Goal: Check status: Check status

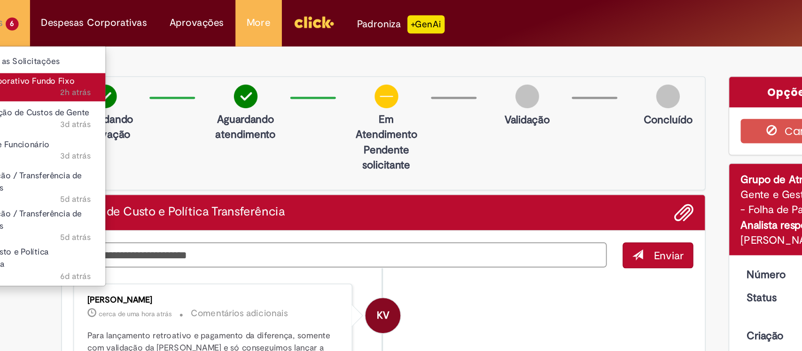
click at [122, 50] on span "Cartão Corporativo Fundo Fixo" at bounding box center [104, 50] width 75 height 7
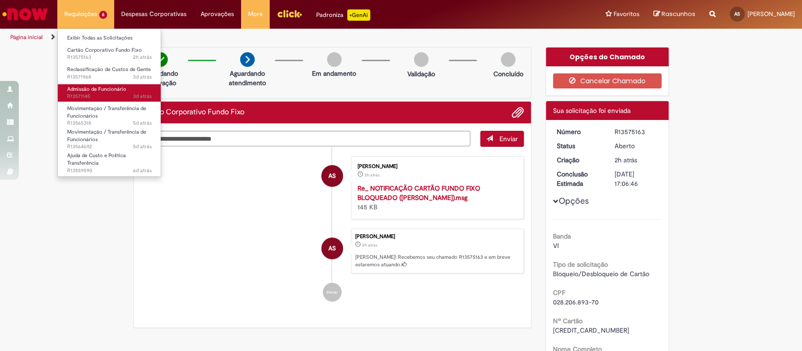
click at [105, 93] on span "3d atrás 3 dias atrás R13571145" at bounding box center [109, 97] width 85 height 8
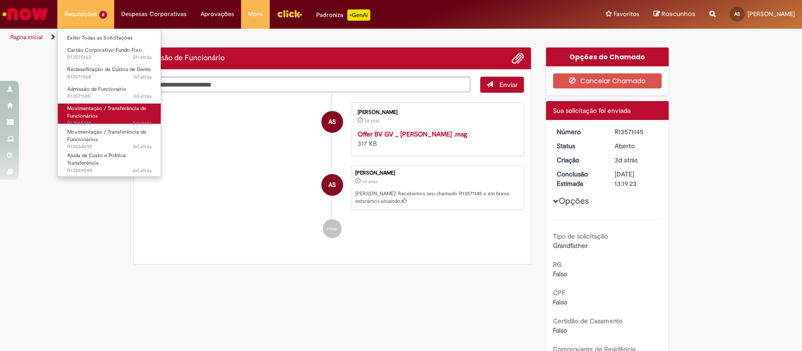
click at [87, 116] on span "Movimentação / Transferência de Funcionários" at bounding box center [106, 112] width 79 height 15
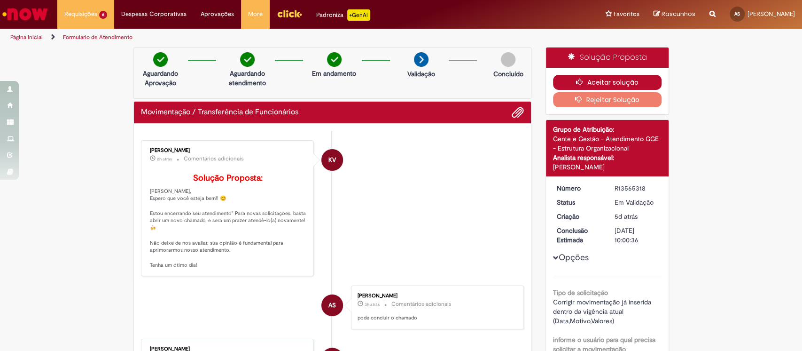
click at [644, 80] on button "Aceitar solução" at bounding box center [607, 82] width 109 height 15
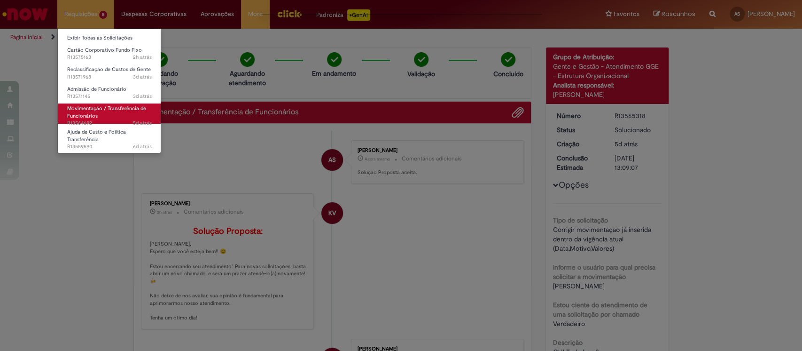
click at [92, 110] on span "Movimentação / Transferência de Funcionários" at bounding box center [106, 112] width 79 height 15
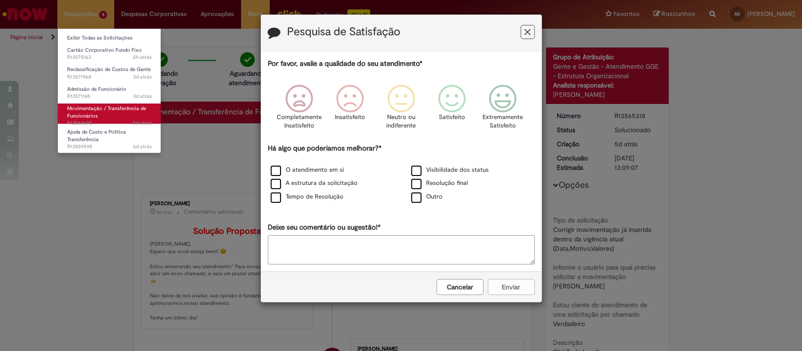
click at [94, 112] on span "Movimentação / Transferência de Funcionários" at bounding box center [106, 112] width 79 height 15
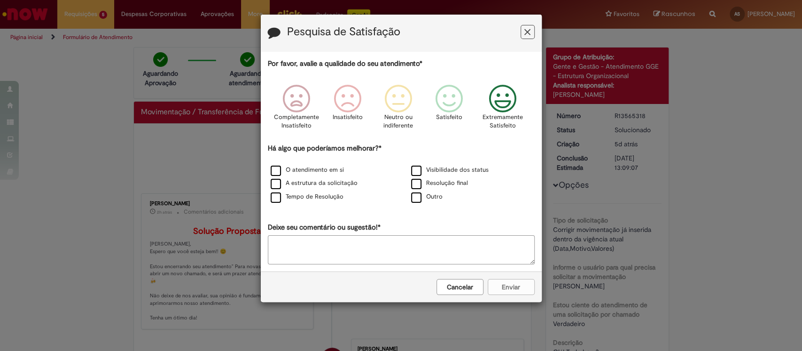
click at [494, 94] on icon "Feedback" at bounding box center [502, 99] width 35 height 28
click at [465, 287] on button "Cancelar" at bounding box center [460, 287] width 47 height 16
